Goal: Transaction & Acquisition: Download file/media

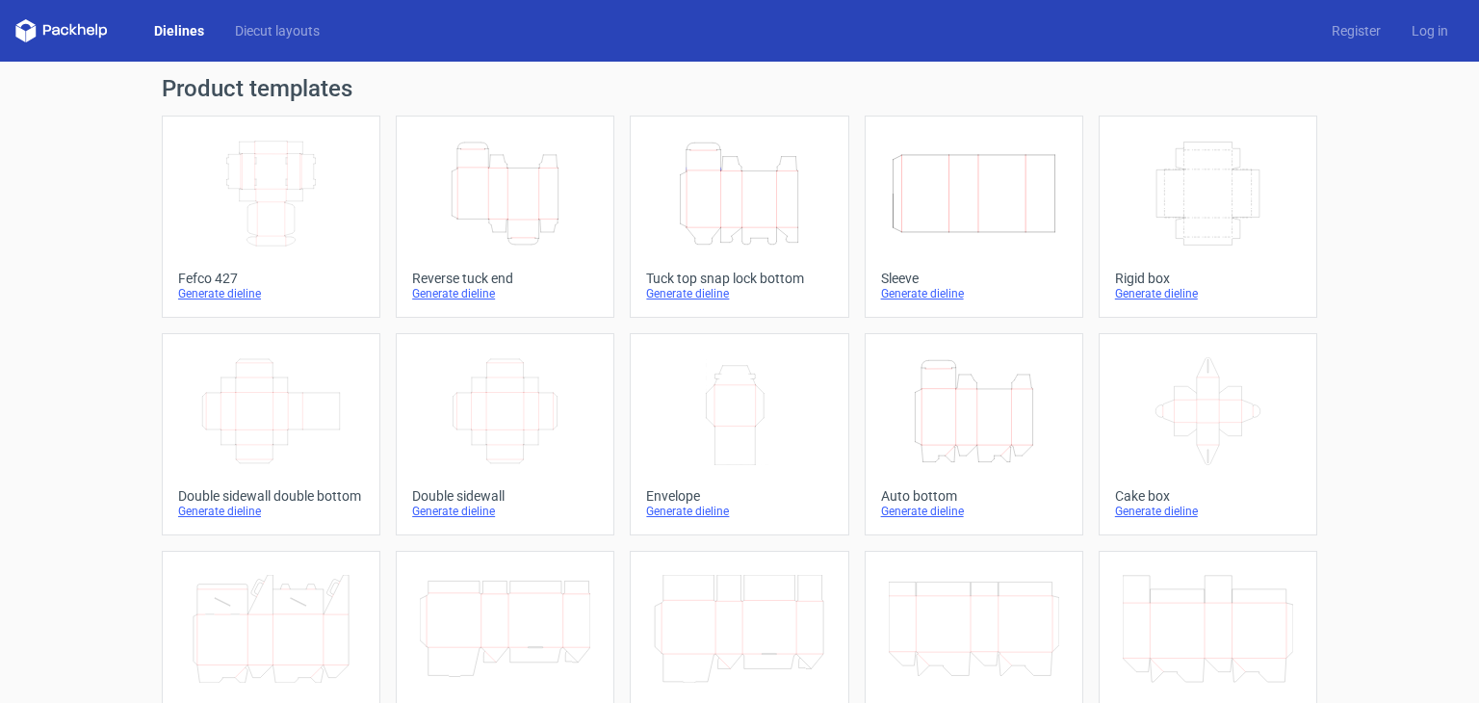
click at [724, 221] on icon "Height Depth Width" at bounding box center [739, 194] width 170 height 108
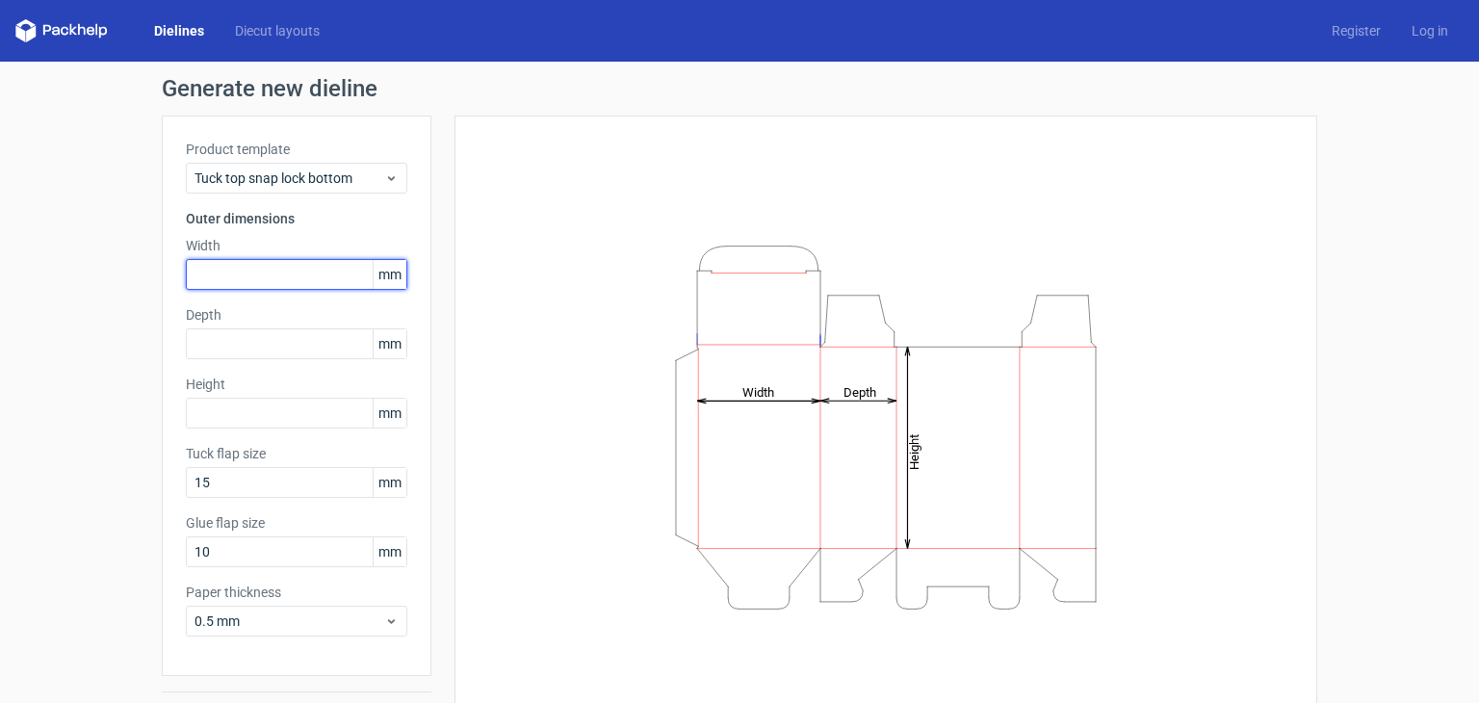
click at [288, 269] on input "text" at bounding box center [296, 274] width 221 height 31
type input "380"
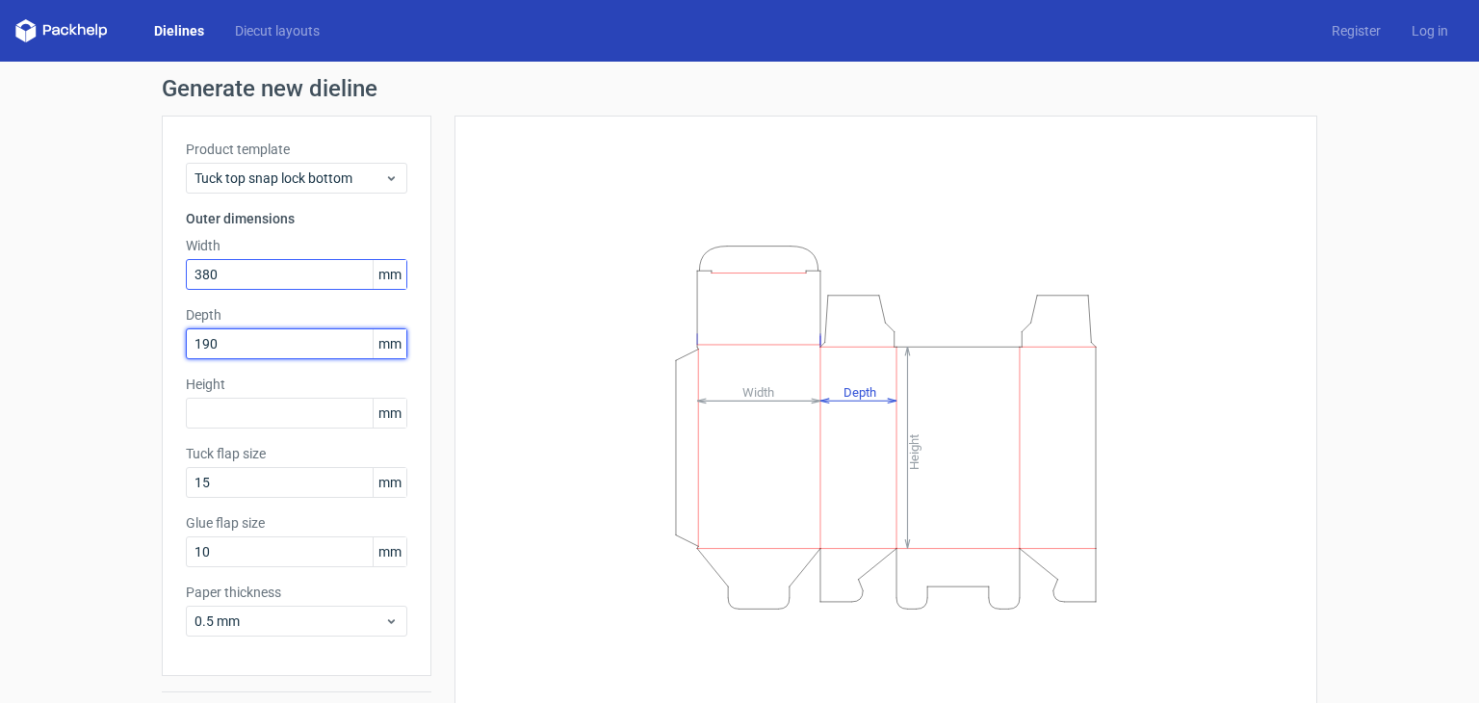
type input "190"
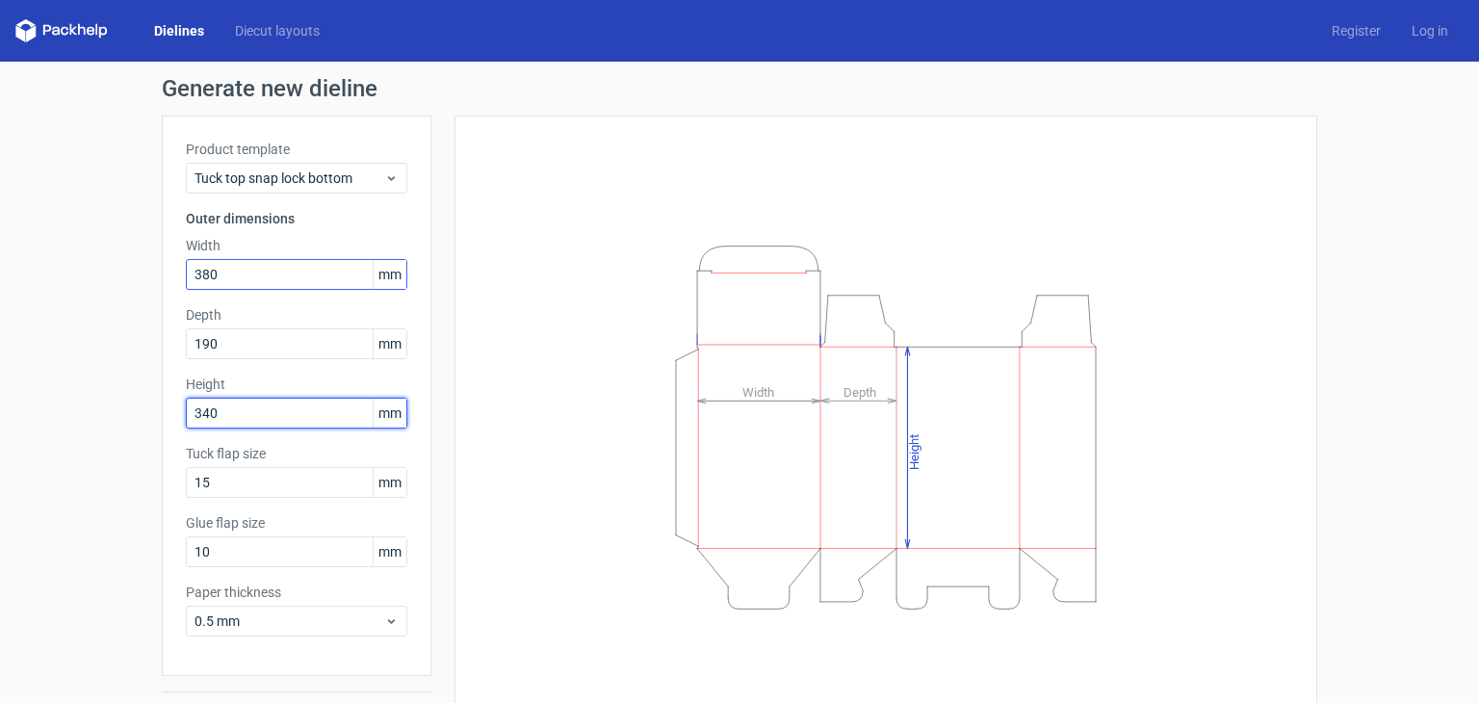
type input "340"
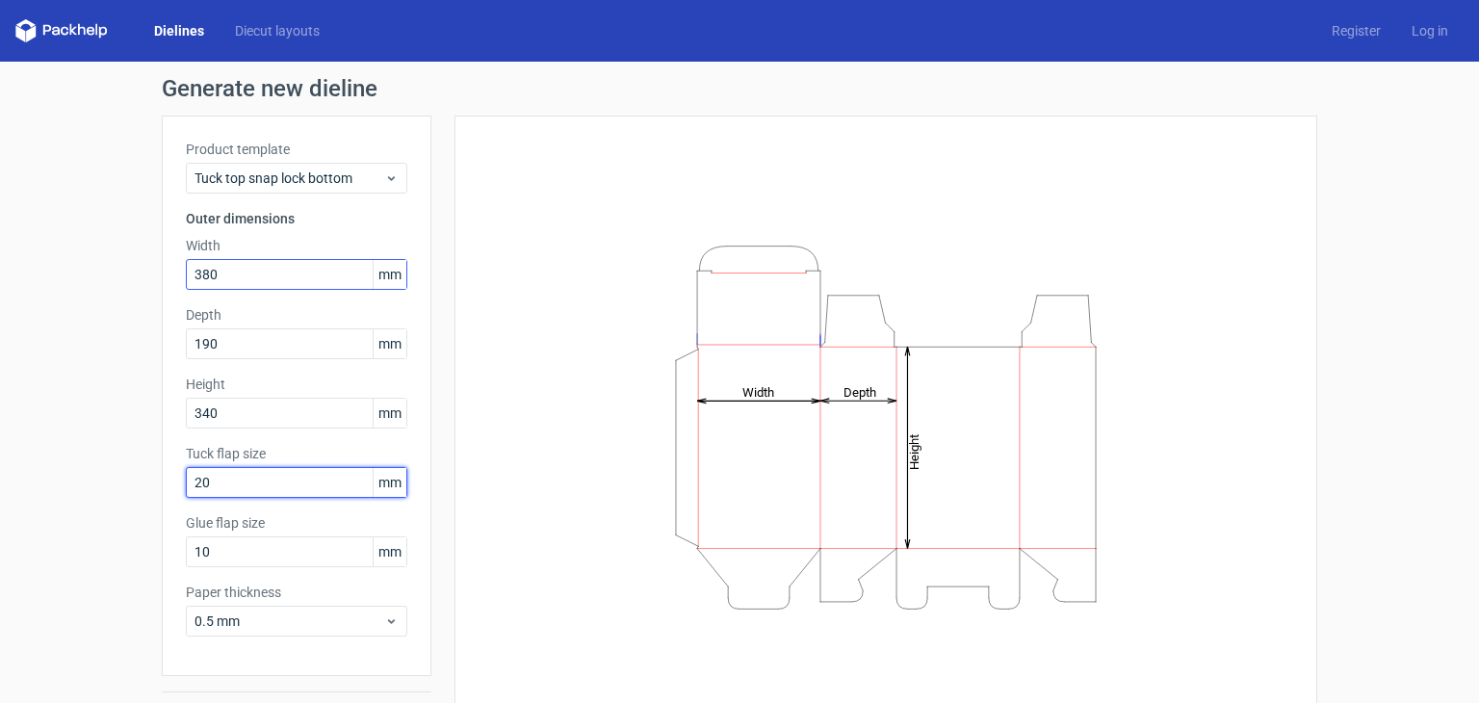
type input "20"
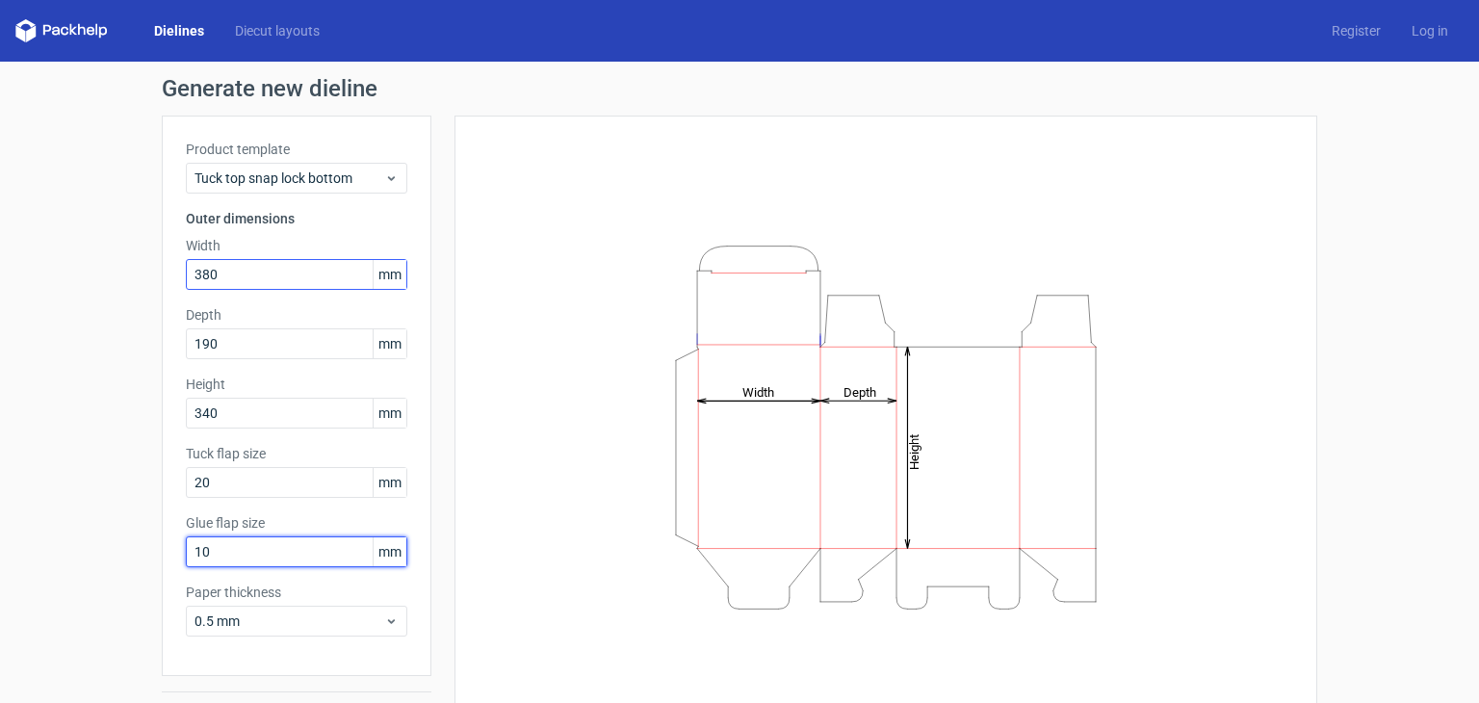
type input "3"
type input "20"
click at [464, 535] on div "Height Depth Width" at bounding box center [885, 427] width 863 height 623
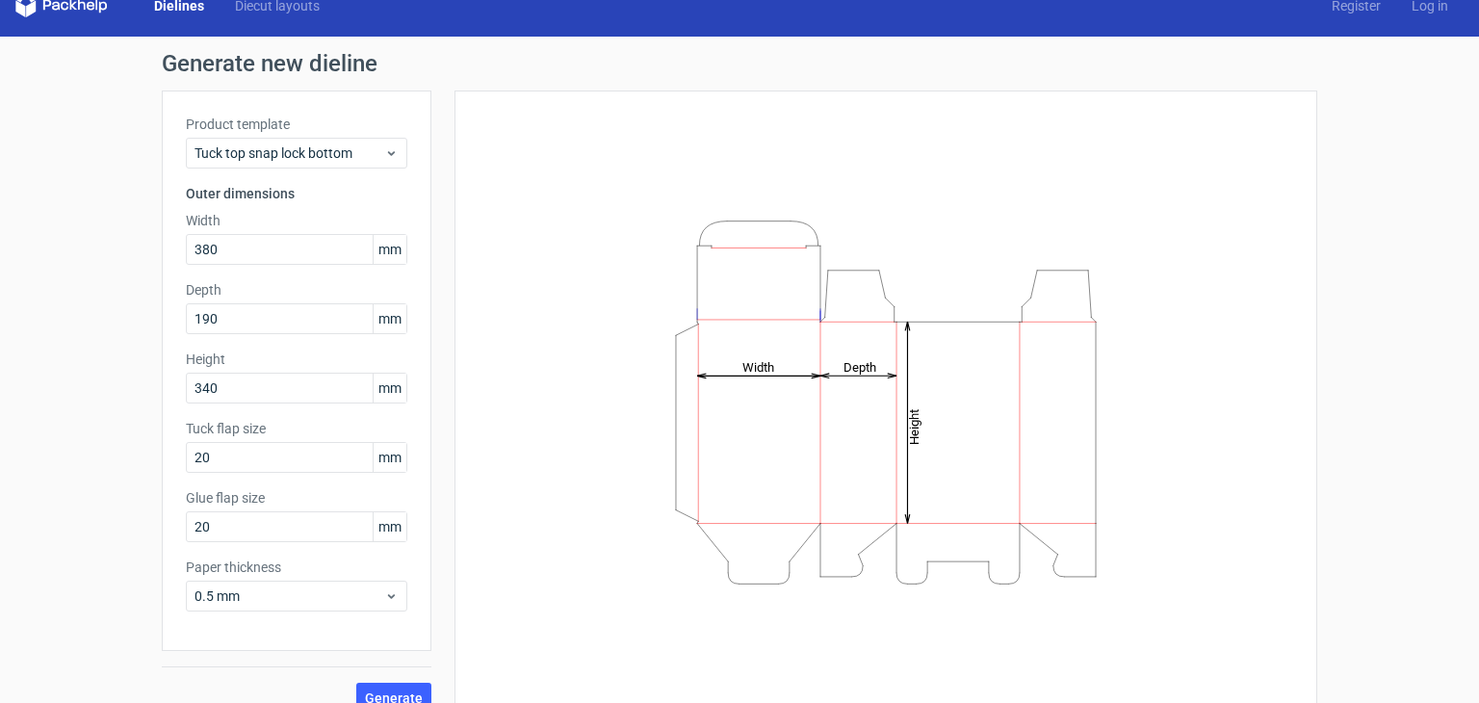
scroll to position [50, 0]
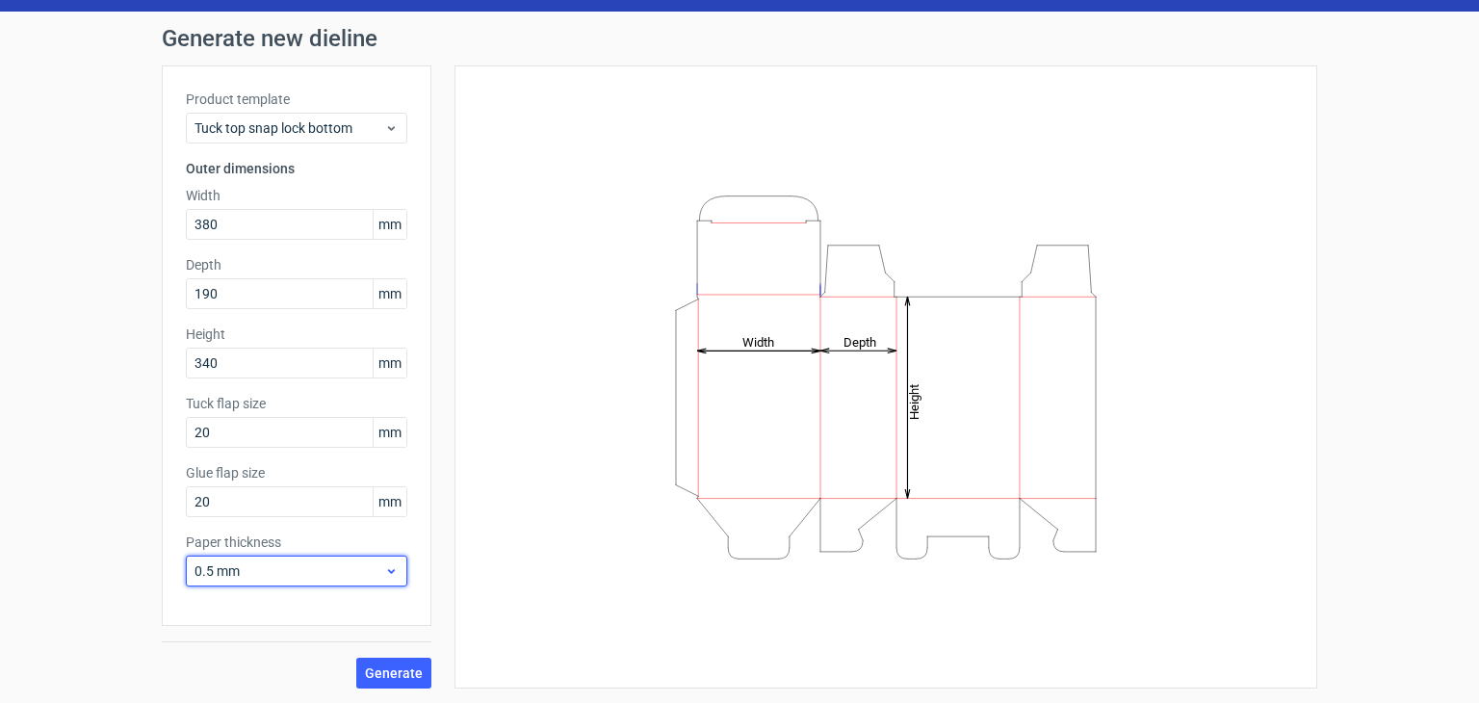
click at [324, 558] on div "0.5 mm" at bounding box center [296, 571] width 221 height 31
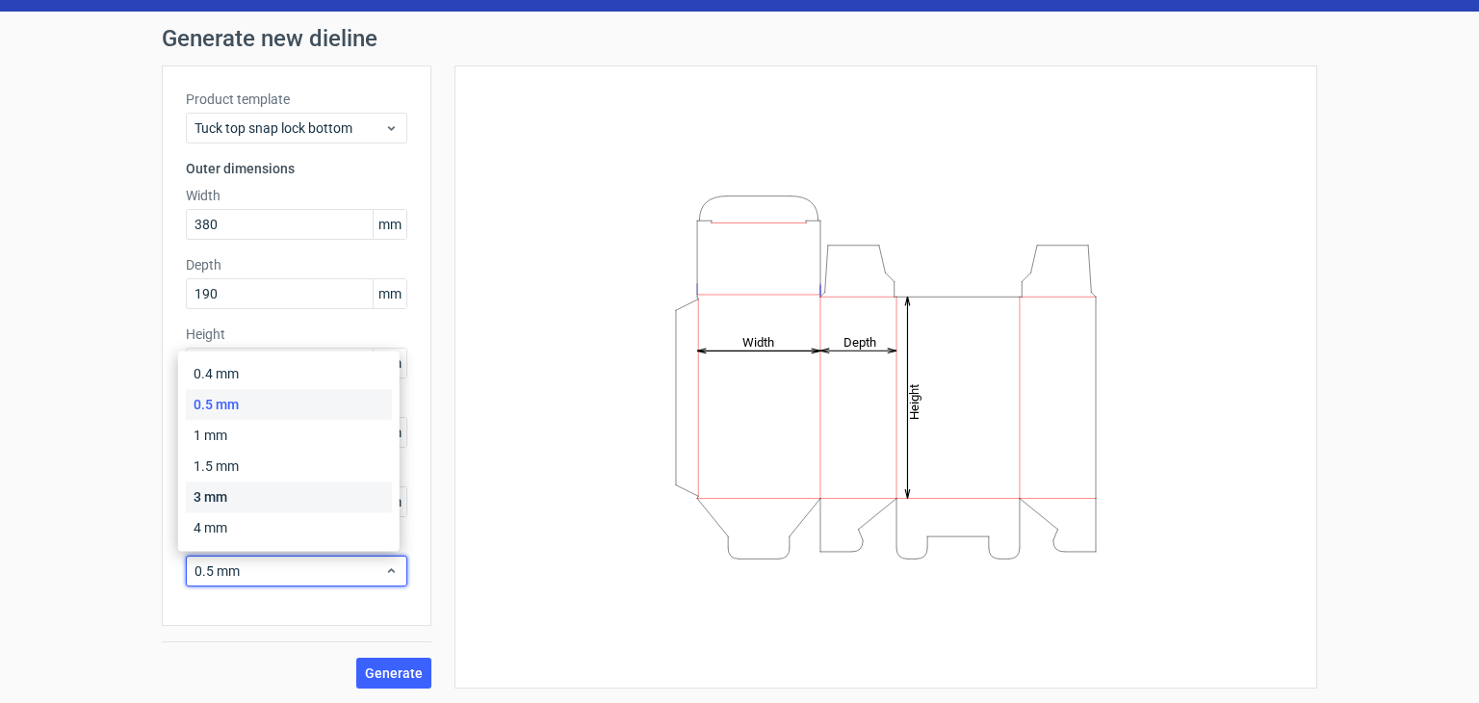
click at [318, 502] on div "3 mm" at bounding box center [289, 496] width 206 height 31
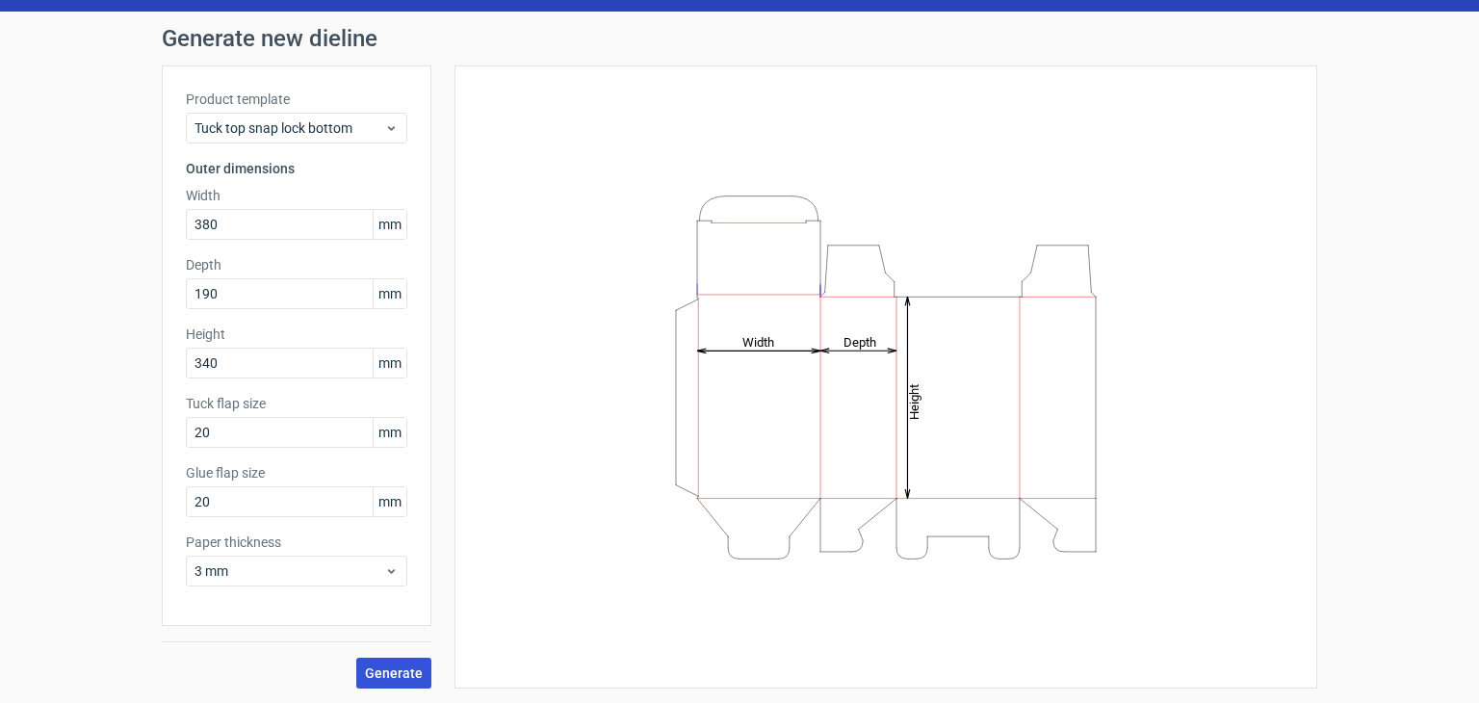
click at [377, 672] on span "Generate" at bounding box center [394, 672] width 58 height 13
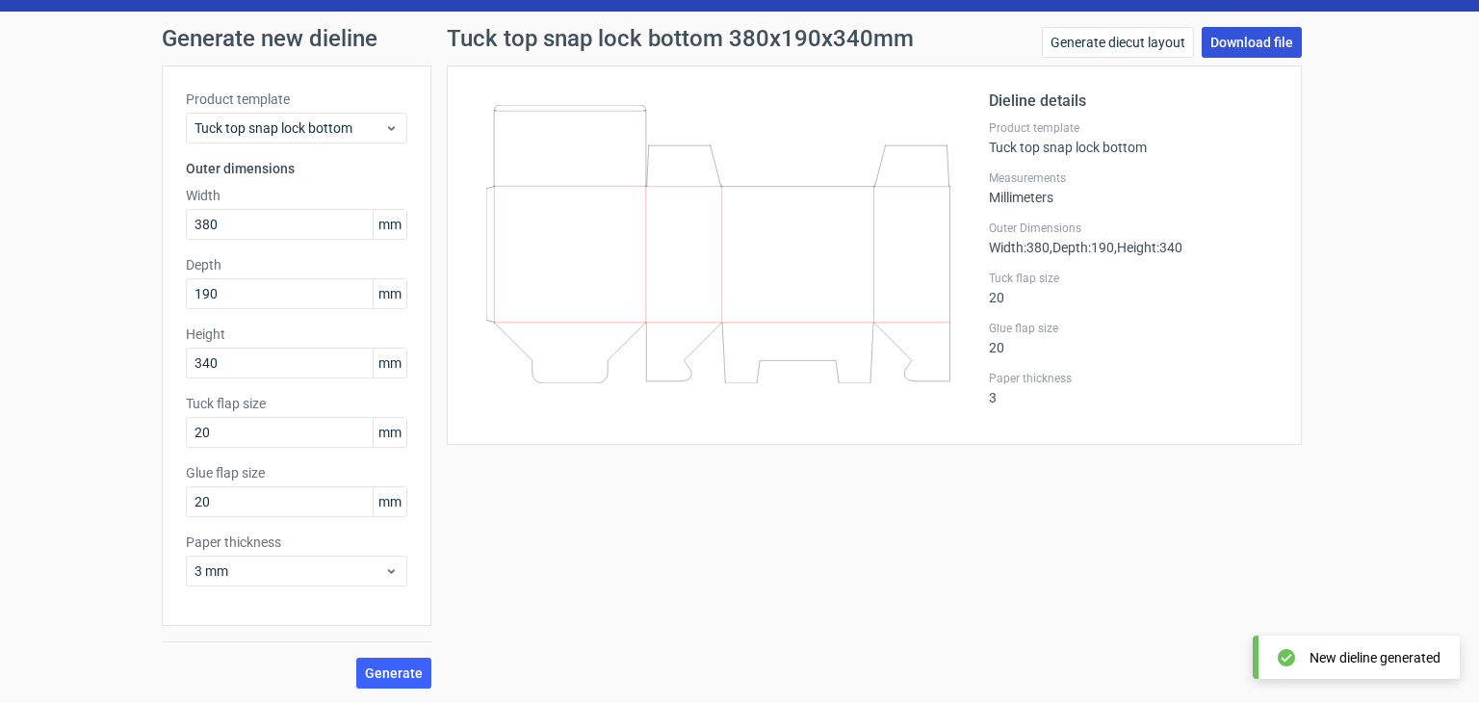
click at [1235, 43] on link "Download file" at bounding box center [1252, 42] width 100 height 31
